Goal: Information Seeking & Learning: Learn about a topic

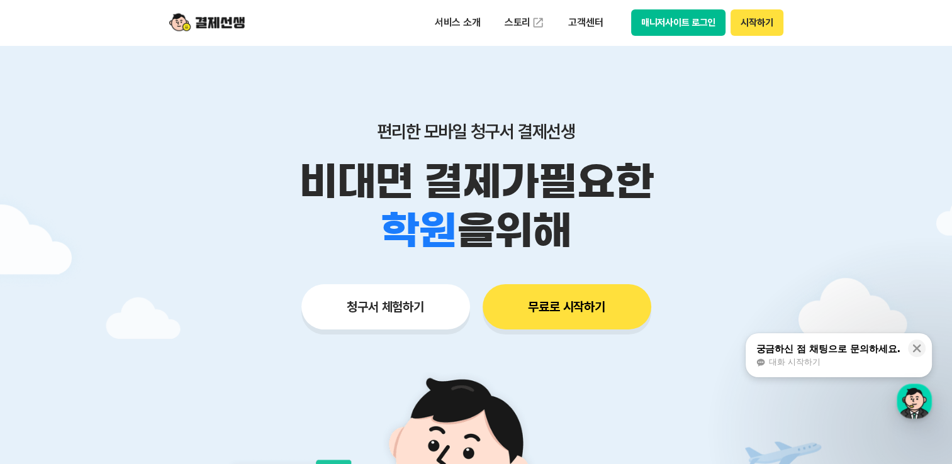
click at [743, 174] on p "비대면 결제가 필요한" at bounding box center [476, 181] width 644 height 49
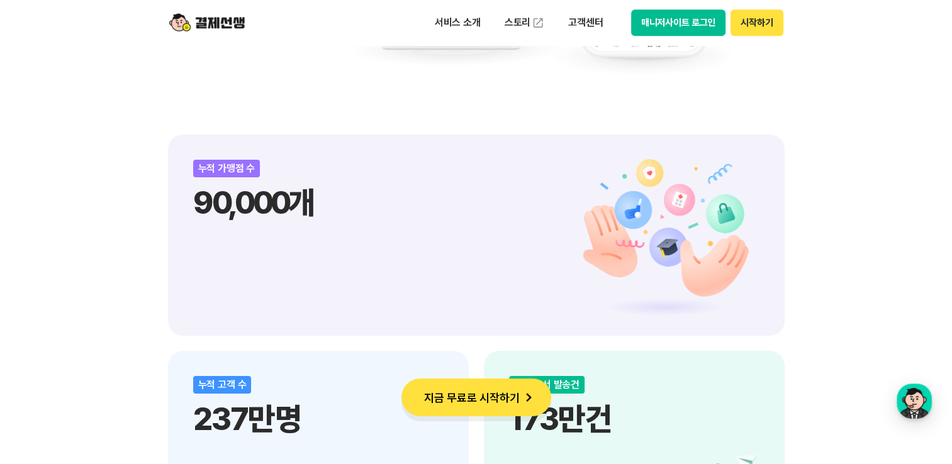
scroll to position [1446, 0]
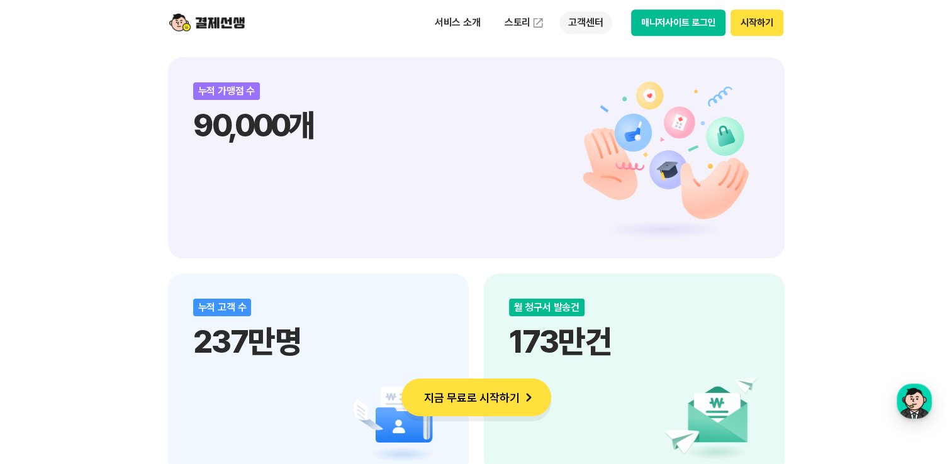
click at [586, 22] on p "고객센터" at bounding box center [585, 22] width 52 height 23
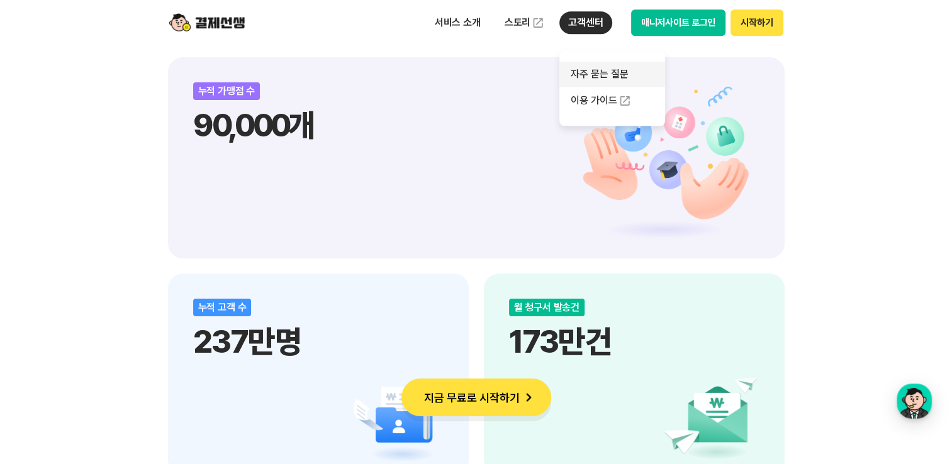
click at [604, 82] on link "자주 묻는 질문" at bounding box center [612, 74] width 106 height 25
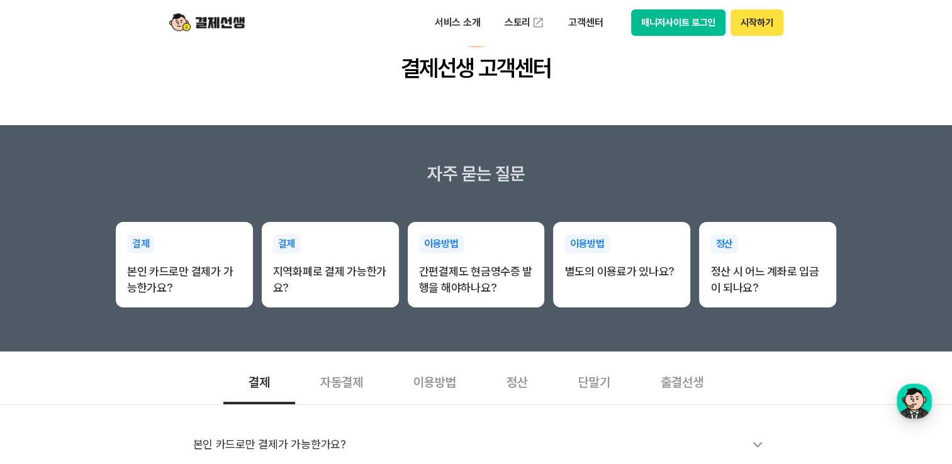
scroll to position [252, 0]
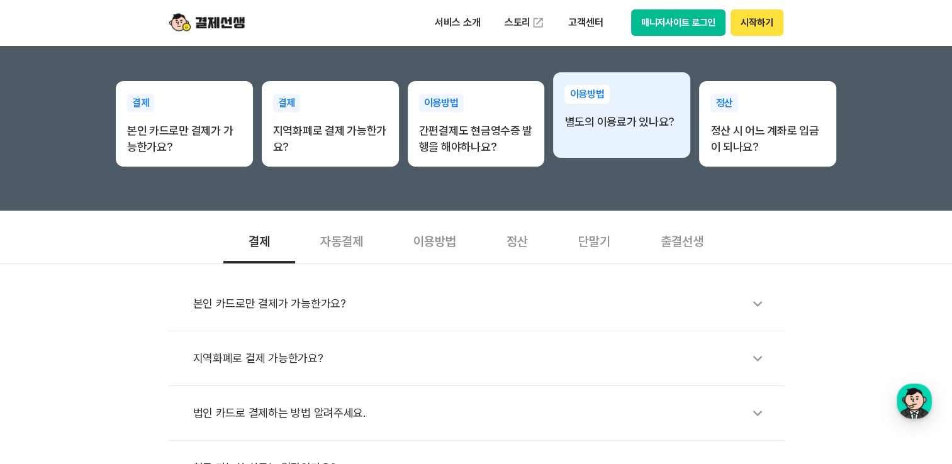
click at [629, 147] on div "이용방법 별도의 이용료가 있나요?" at bounding box center [621, 115] width 137 height 86
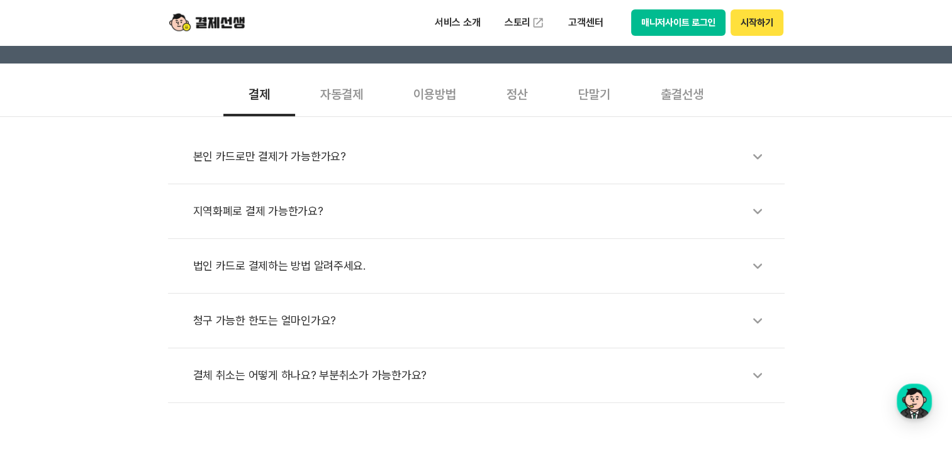
scroll to position [377, 0]
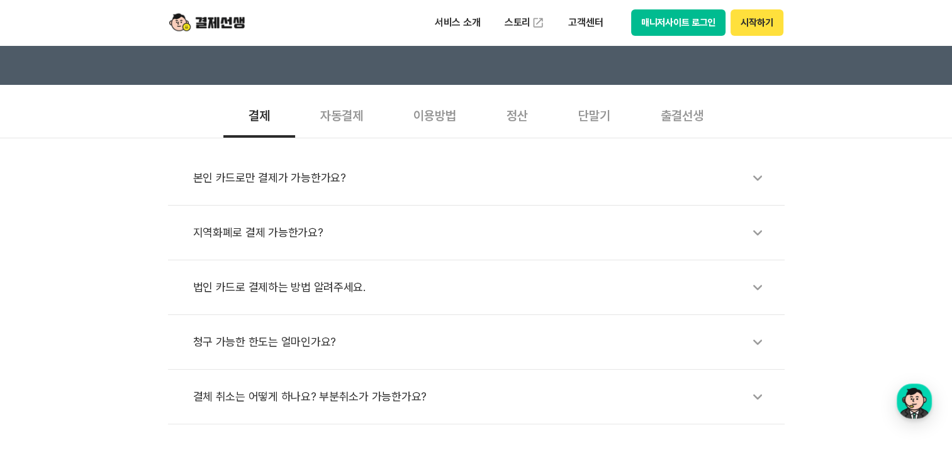
click at [347, 114] on div "자동결제" at bounding box center [341, 114] width 93 height 47
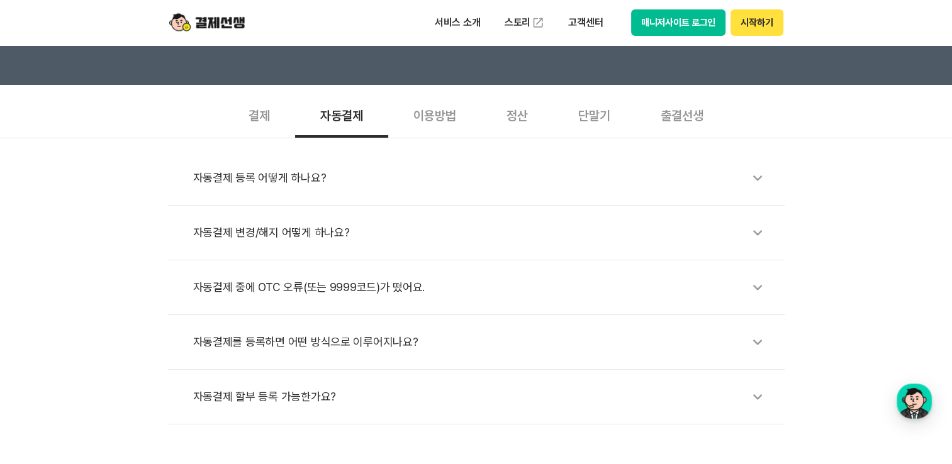
click at [300, 186] on div "자동결제 등록 어떻게 하나요?" at bounding box center [482, 178] width 579 height 29
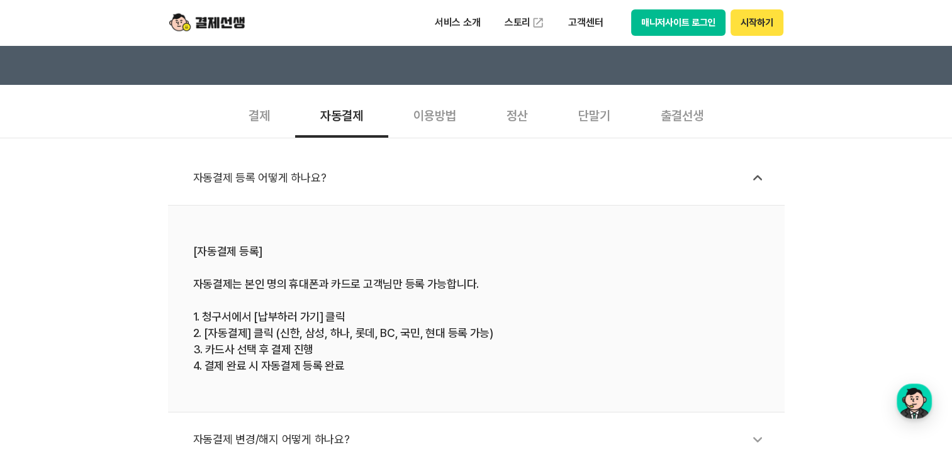
click at [442, 118] on div "이용방법" at bounding box center [434, 114] width 93 height 47
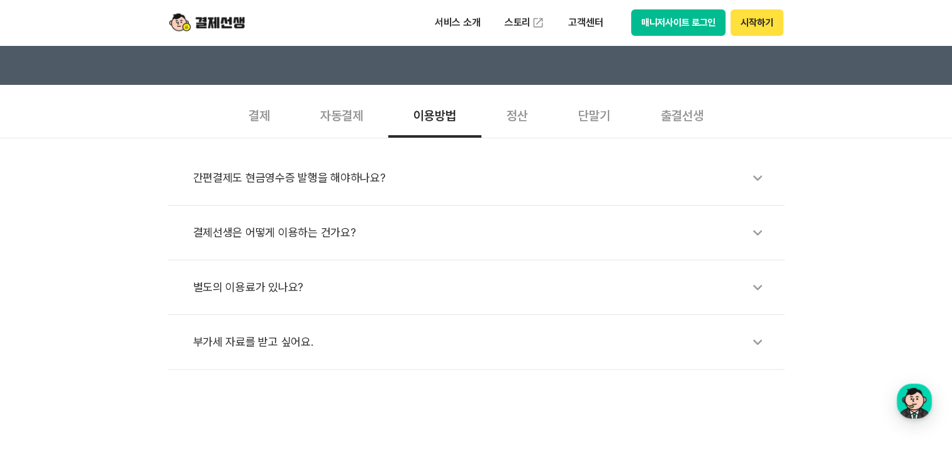
click at [253, 273] on div "별도의 이용료가 있나요?" at bounding box center [482, 287] width 579 height 29
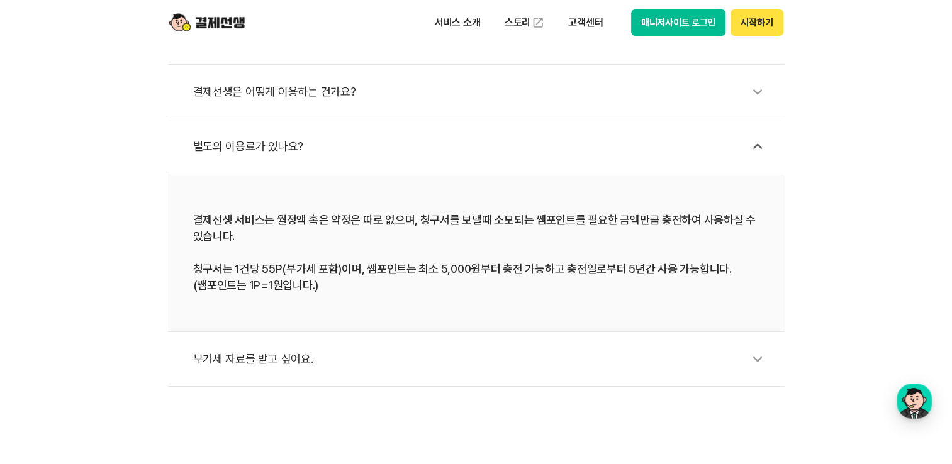
scroll to position [629, 0]
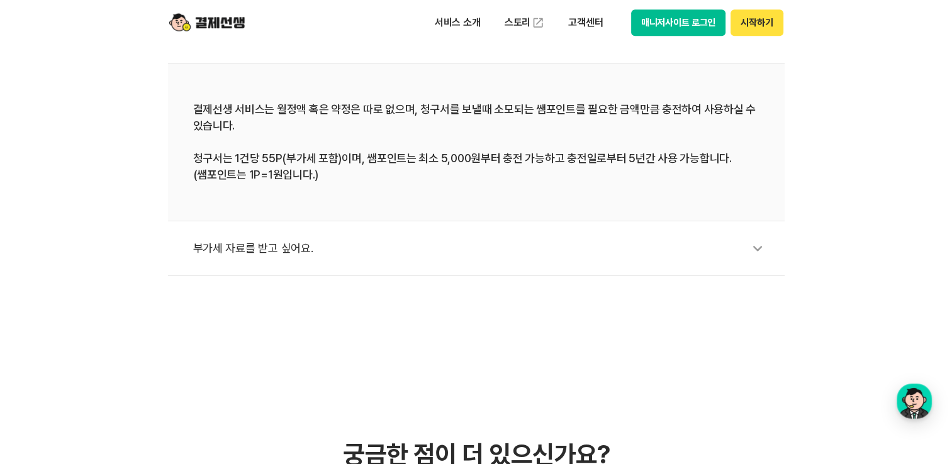
click at [315, 248] on div "부가세 자료를 받고 싶어요." at bounding box center [482, 248] width 579 height 29
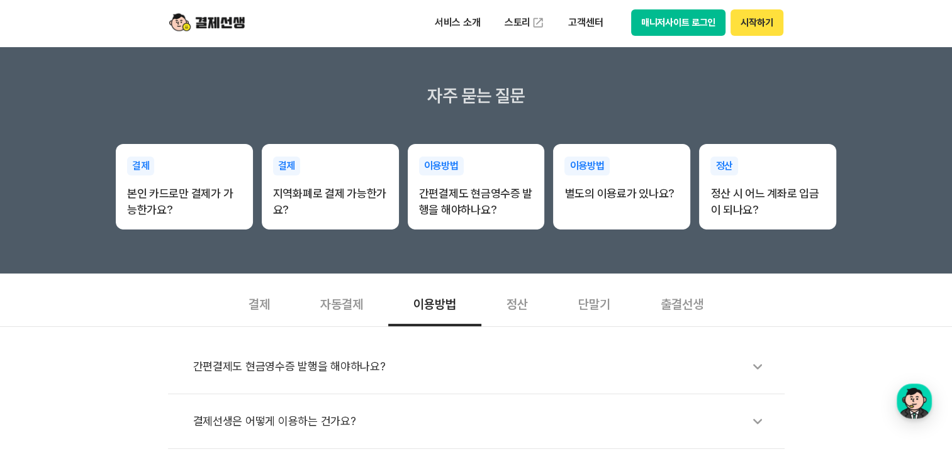
scroll to position [314, 0]
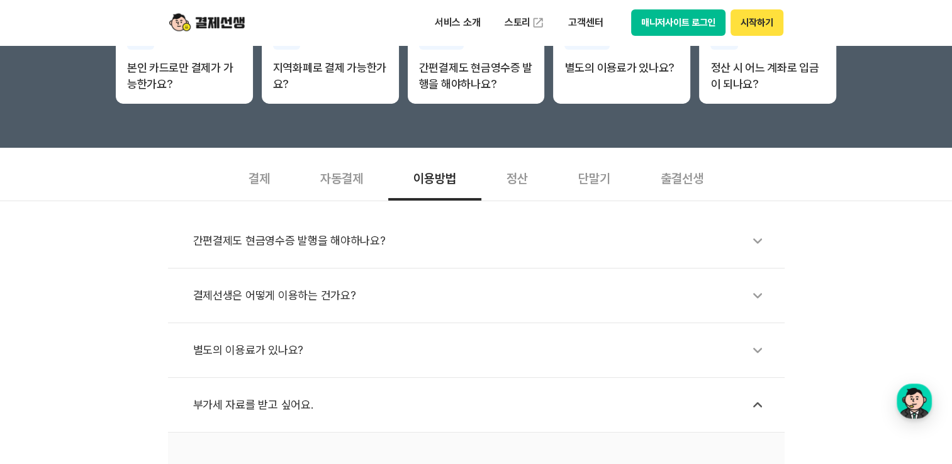
click at [323, 242] on div "간편결제도 현금영수증 발행을 해야하나요?" at bounding box center [482, 240] width 579 height 29
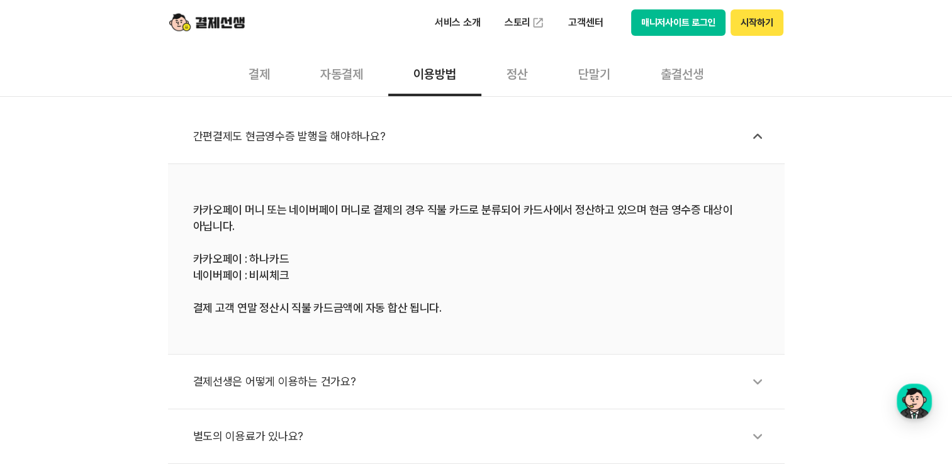
scroll to position [440, 0]
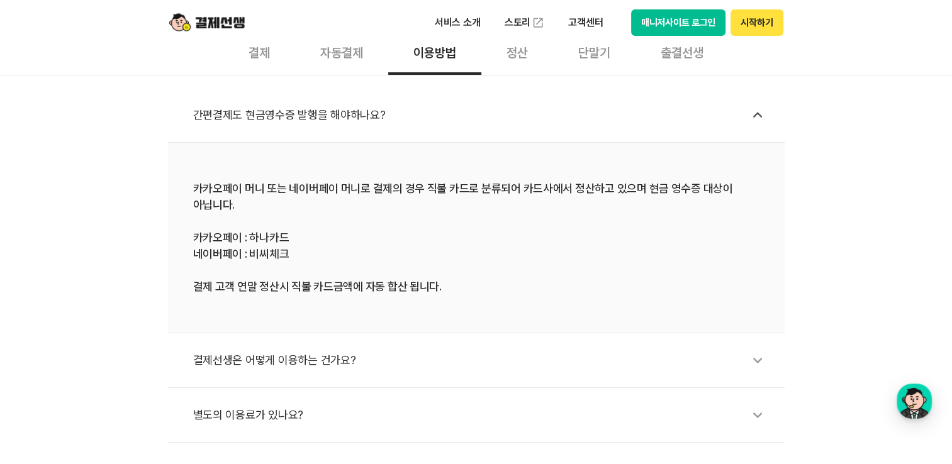
click at [306, 350] on div "결제선생은 어떻게 이용하는 건가요?" at bounding box center [482, 360] width 579 height 29
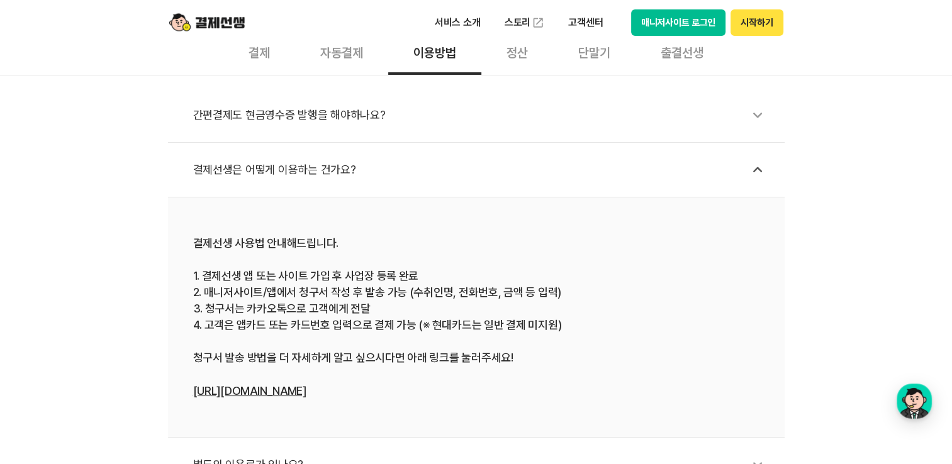
scroll to position [314, 0]
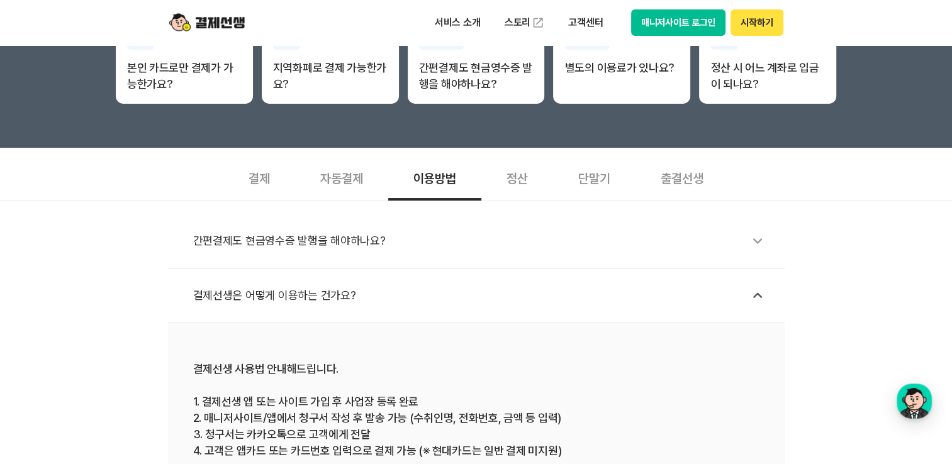
click at [523, 185] on div "정산" at bounding box center [517, 177] width 72 height 47
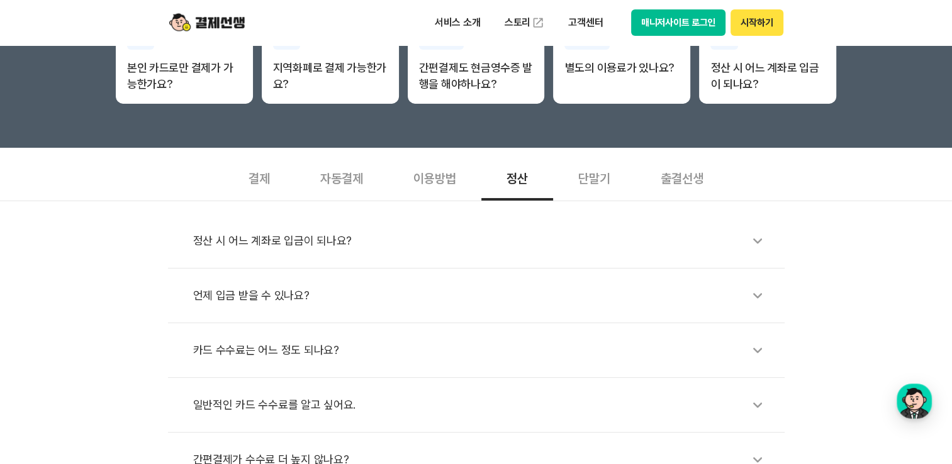
click at [337, 338] on div "카드 수수료는 어느 정도 되나요?" at bounding box center [482, 350] width 579 height 29
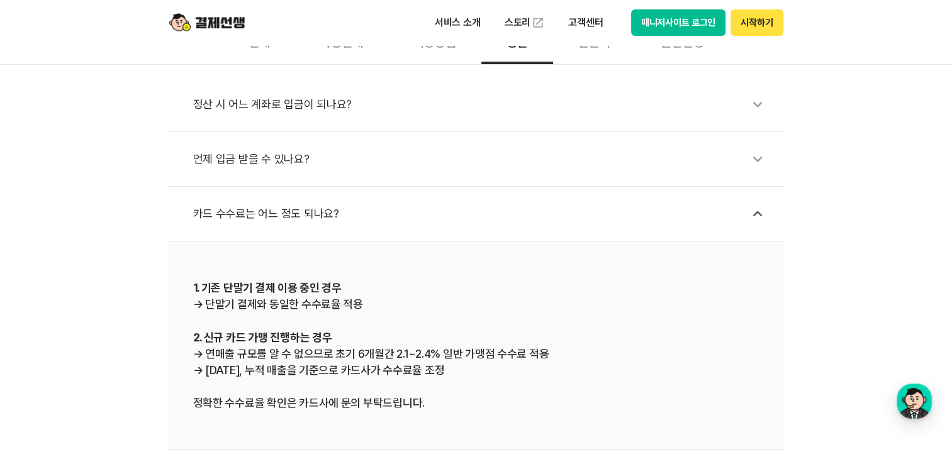
scroll to position [503, 0]
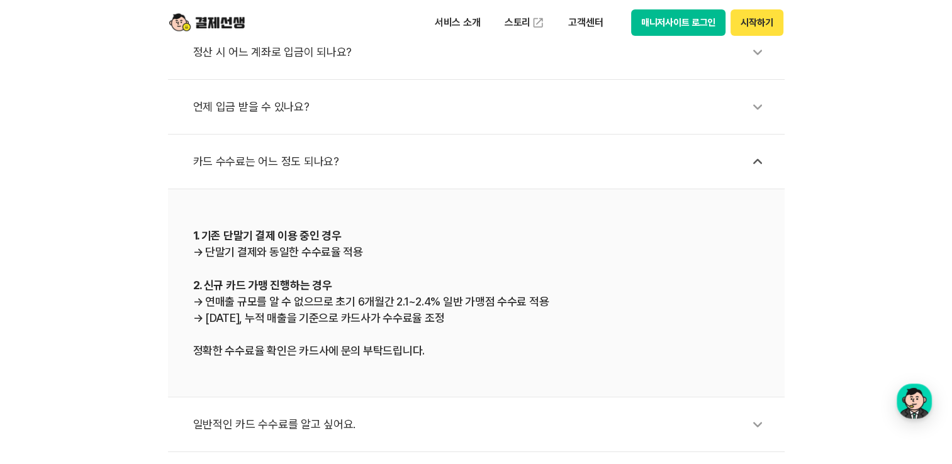
click at [835, 208] on div "정산 시 어느 계좌로 입금이 되나요? 언제 입금 받을 수 있나요? 카드 수수료는 어느 정도 되나요? 1. 기존 단말기 결제 이용 중인 경우 →…" at bounding box center [476, 259] width 952 height 495
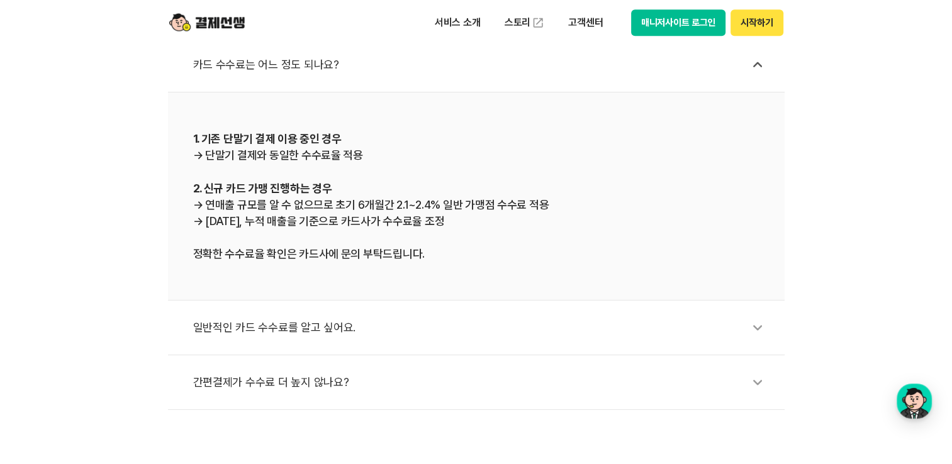
scroll to position [755, 0]
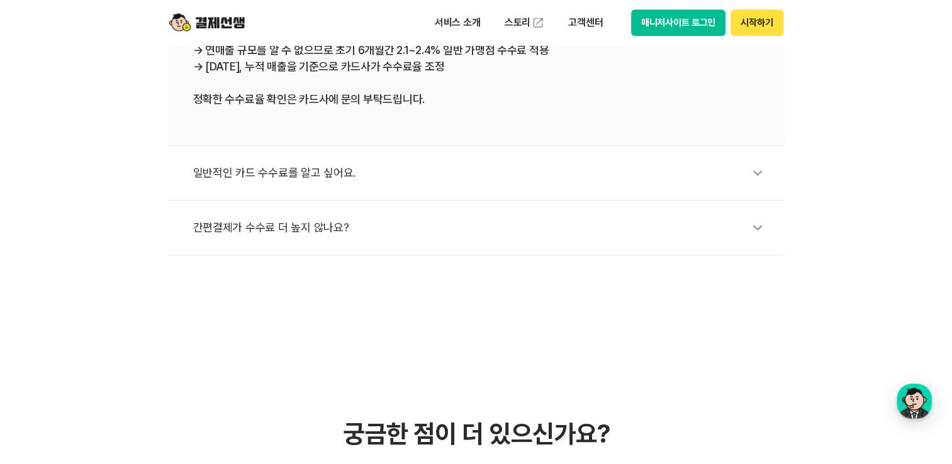
click at [301, 169] on div "일반적인 카드 수수료를 알고 싶어요." at bounding box center [482, 172] width 579 height 29
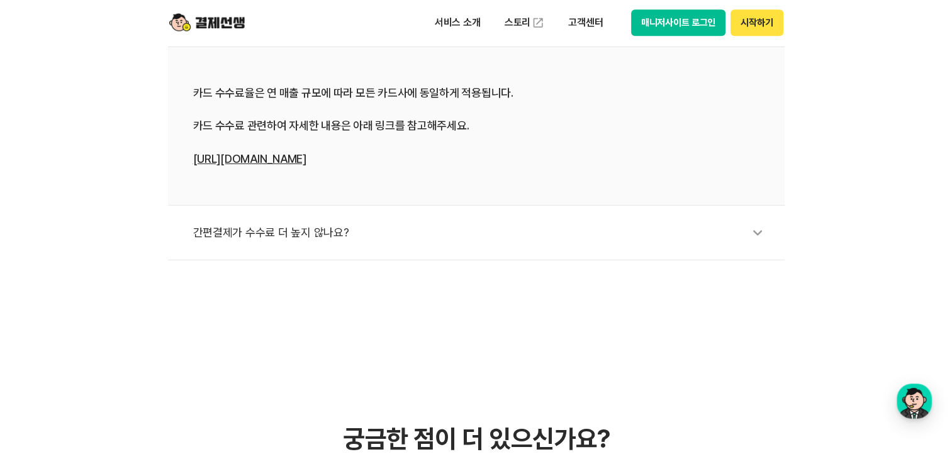
scroll to position [629, 0]
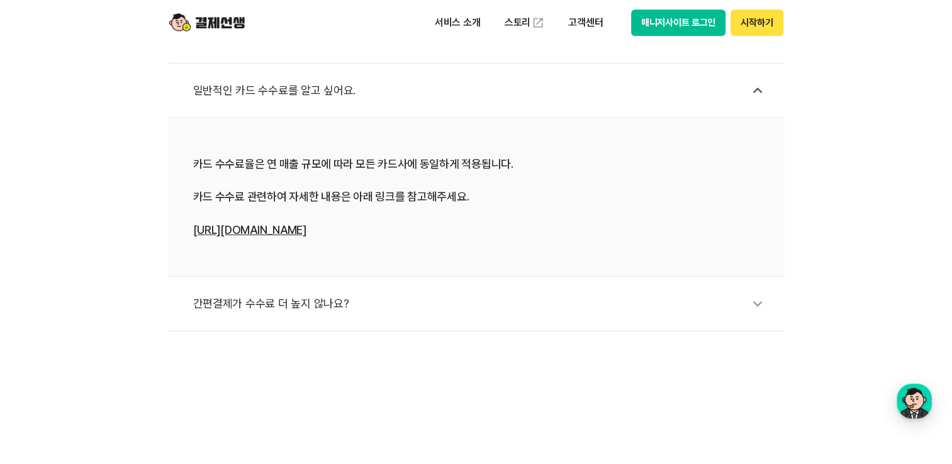
click at [347, 302] on div "간편결제가 수수료 더 높지 않나요?" at bounding box center [482, 303] width 579 height 29
